Goal: Task Accomplishment & Management: Manage account settings

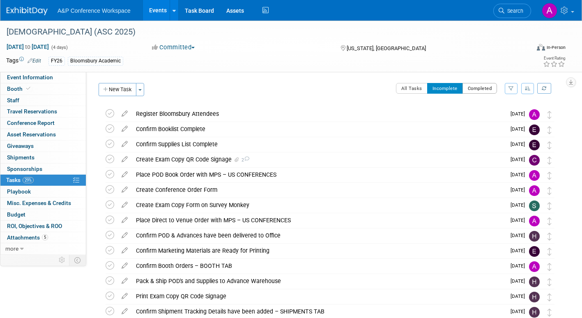
click at [467, 87] on button "Completed" at bounding box center [479, 88] width 35 height 11
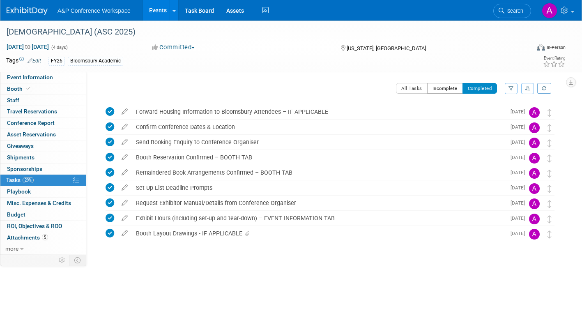
click at [433, 87] on button "Incomplete" at bounding box center [445, 88] width 36 height 11
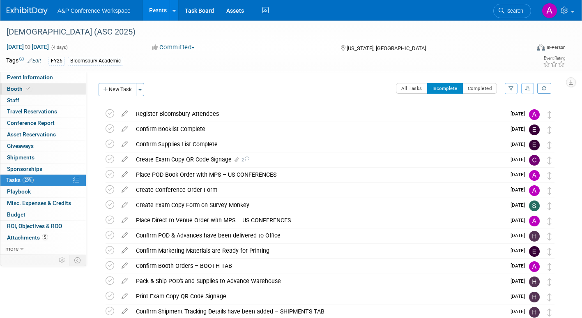
click at [13, 87] on span "Booth" at bounding box center [19, 88] width 25 height 7
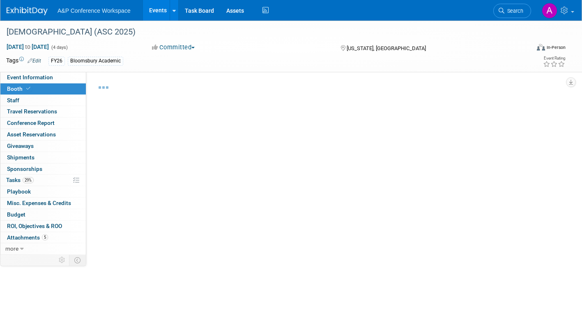
select select "RLKP"
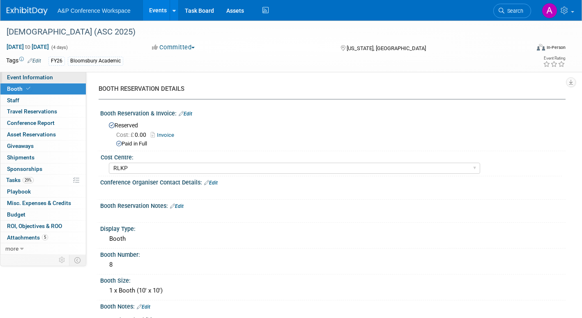
click at [40, 77] on span "Event Information" at bounding box center [30, 77] width 46 height 7
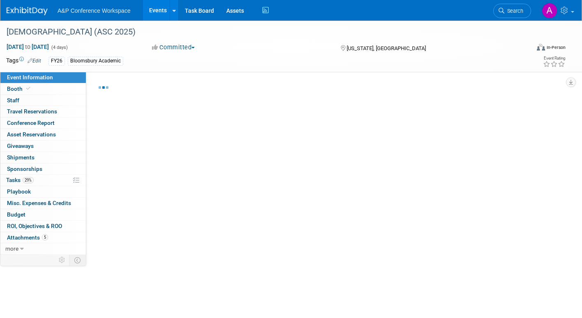
select select "Annual"
select select "Level 2"
select select "In-Person Booth"
select select "Criminology"
select select "Bloomsbury Academic"
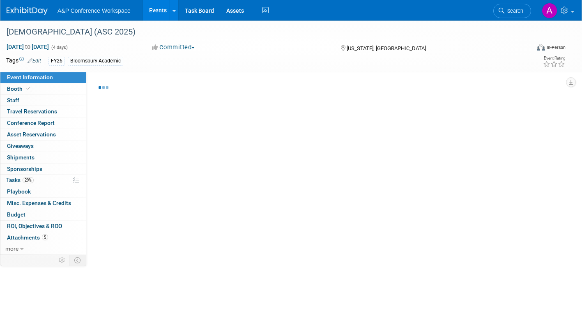
select select "[PERSON_NAME]"
select select "Networking/Commissioning"
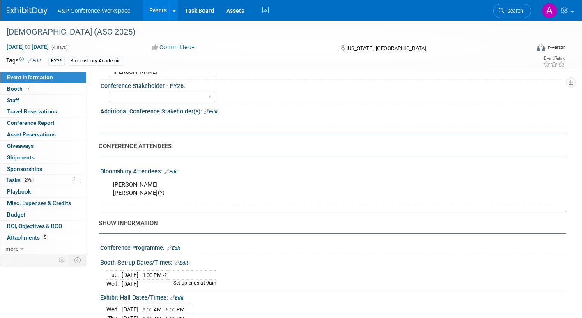
scroll to position [451, 0]
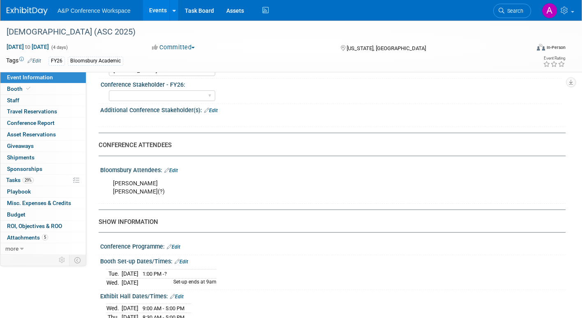
click at [177, 173] on link "Edit" at bounding box center [171, 170] width 14 height 6
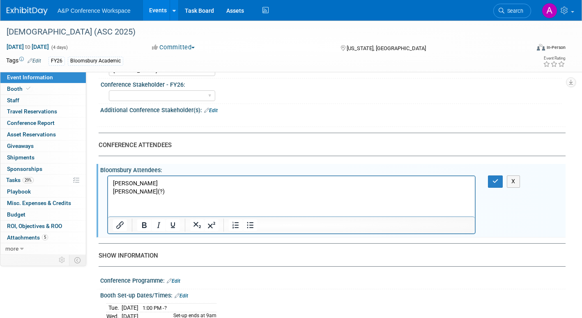
scroll to position [0, 0]
click at [166, 193] on p "[PERSON_NAME](?)" at bounding box center [291, 187] width 357 height 16
click at [496, 184] on icon "button" at bounding box center [495, 181] width 6 height 6
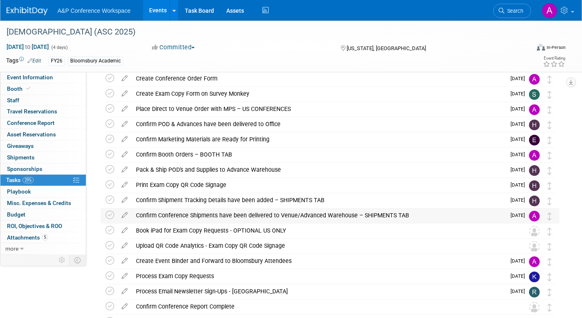
scroll to position [173, 0]
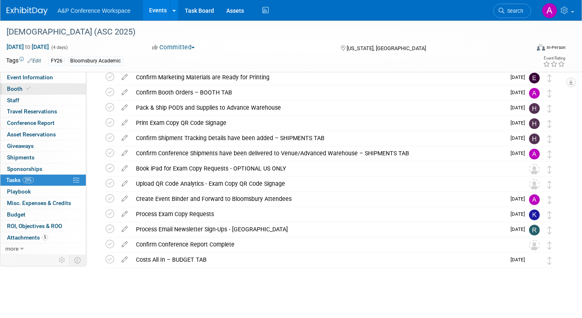
drag, startPoint x: 53, startPoint y: 78, endPoint x: 59, endPoint y: 85, distance: 9.3
click at [53, 78] on link "Event Information" at bounding box center [42, 77] width 85 height 11
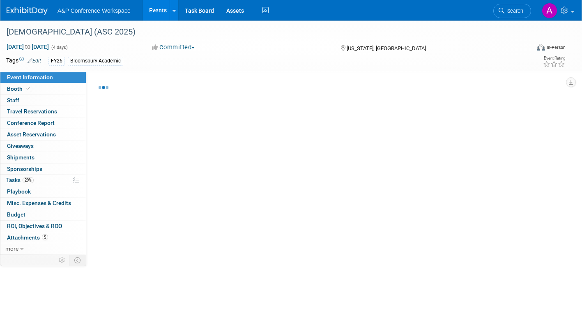
select select "Annual"
select select "Level 2"
select select "In-Person Booth"
select select "Criminology"
select select "Bloomsbury Academic"
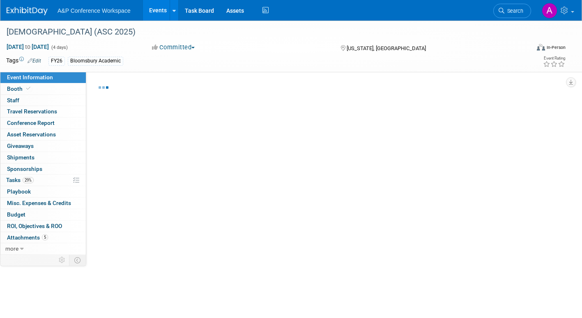
select select "[PERSON_NAME]"
select select "Networking/Commissioning"
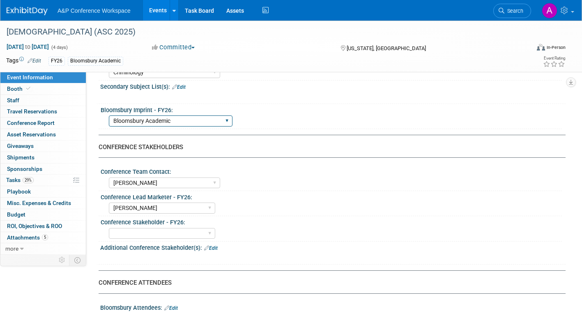
scroll to position [451, 0]
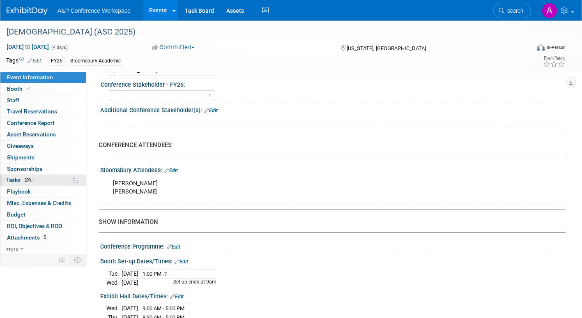
click at [12, 178] on span "Tasks 29%" at bounding box center [19, 179] width 27 height 7
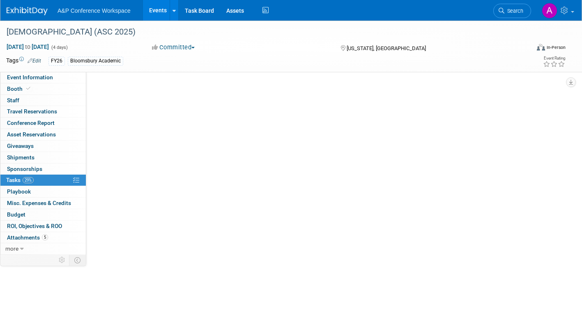
scroll to position [0, 0]
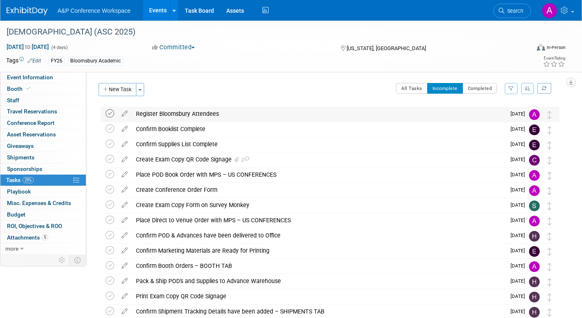
click at [107, 114] on icon at bounding box center [109, 113] width 9 height 9
